Goal: Navigation & Orientation: Go to known website

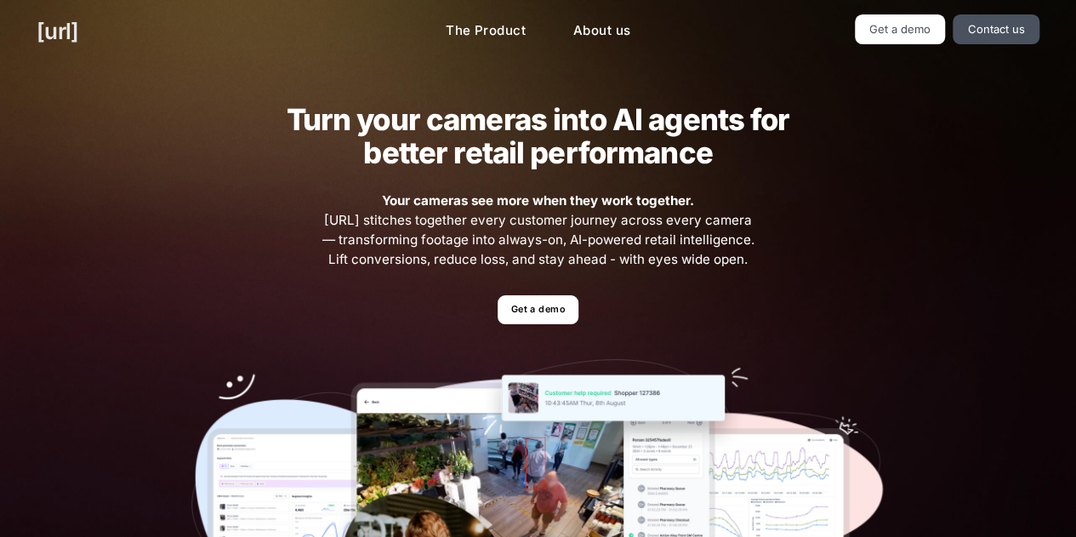
click at [63, 33] on link "[URL]" at bounding box center [58, 30] width 42 height 33
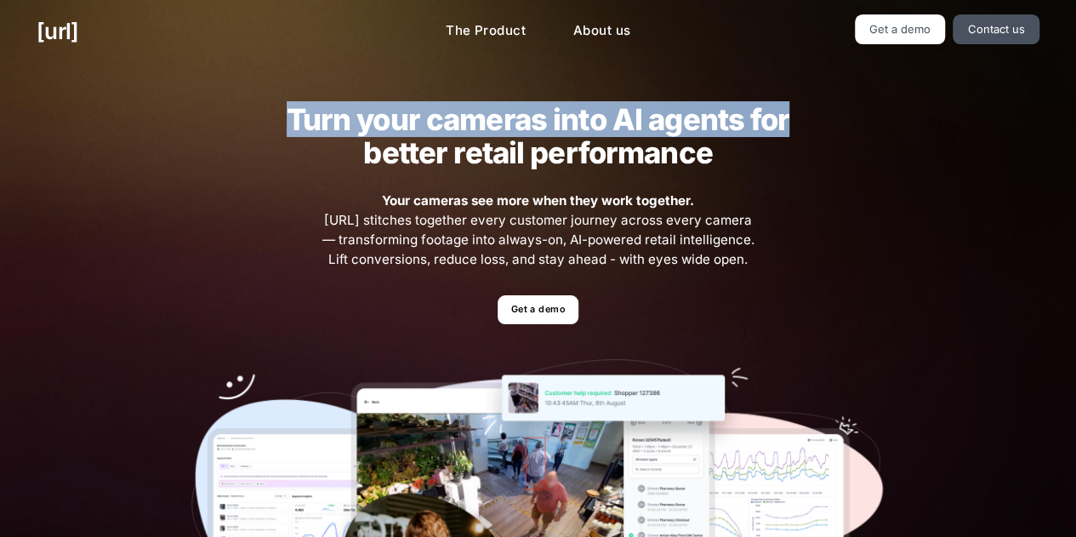
drag, startPoint x: 1075, startPoint y: 54, endPoint x: 1077, endPoint y: 77, distance: 23.1
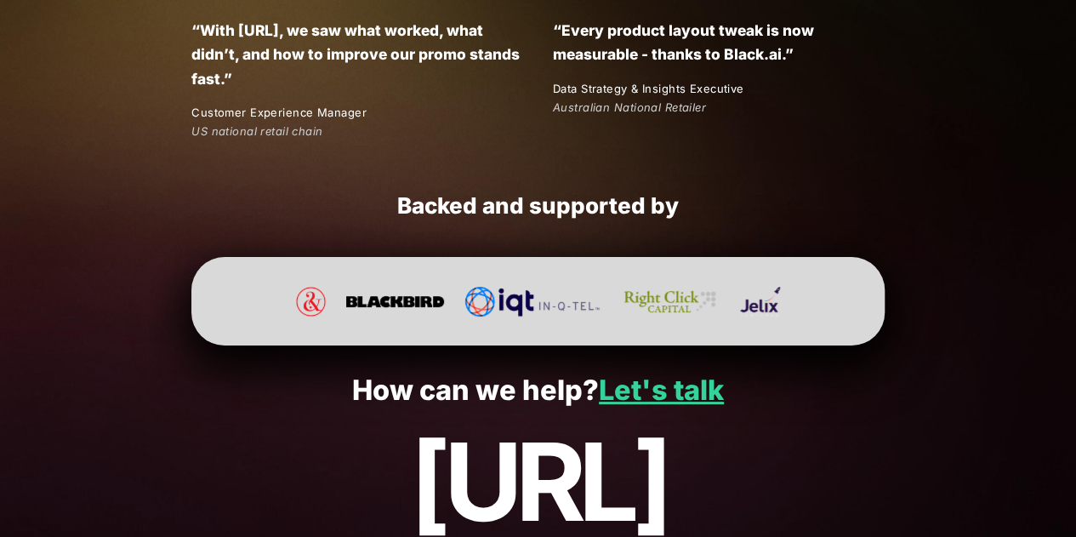
scroll to position [3272, 0]
